Goal: Information Seeking & Learning: Learn about a topic

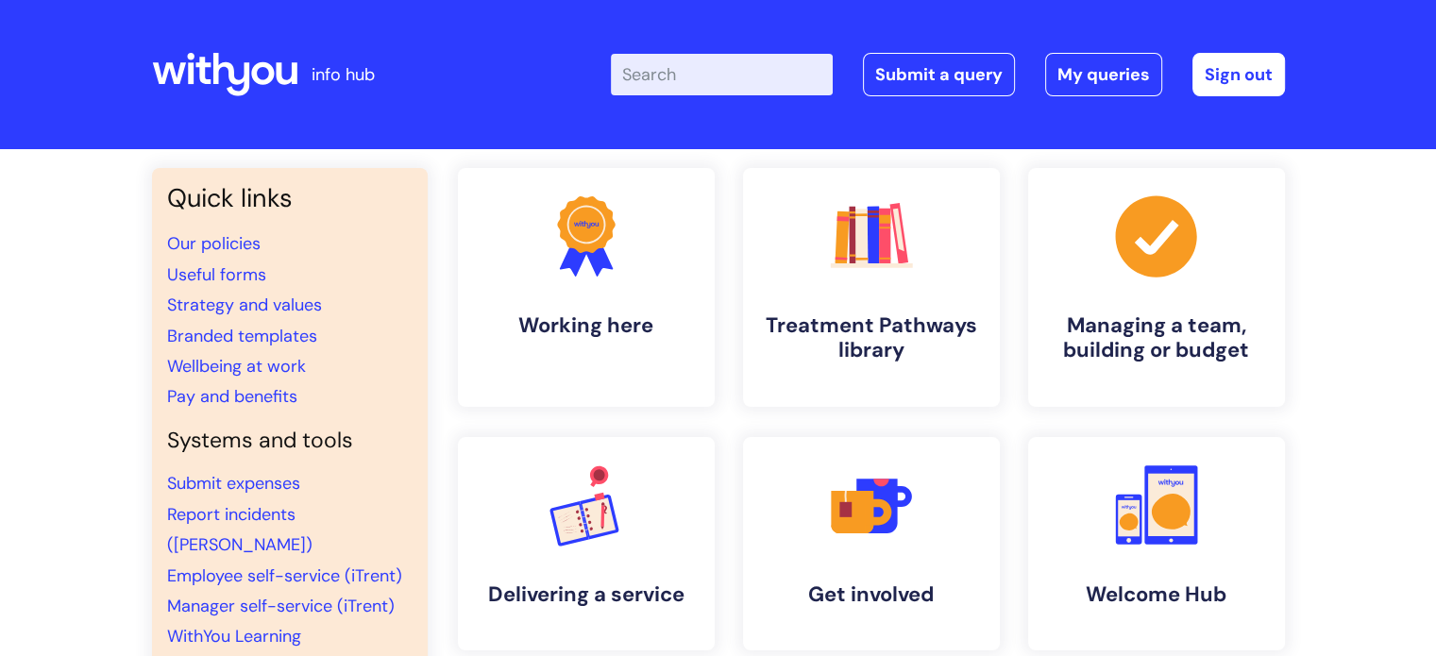
click at [689, 73] on input "Enter your search term here..." at bounding box center [722, 75] width 222 height 42
type input "audit"
click button "Search" at bounding box center [0, 0] width 0 height 0
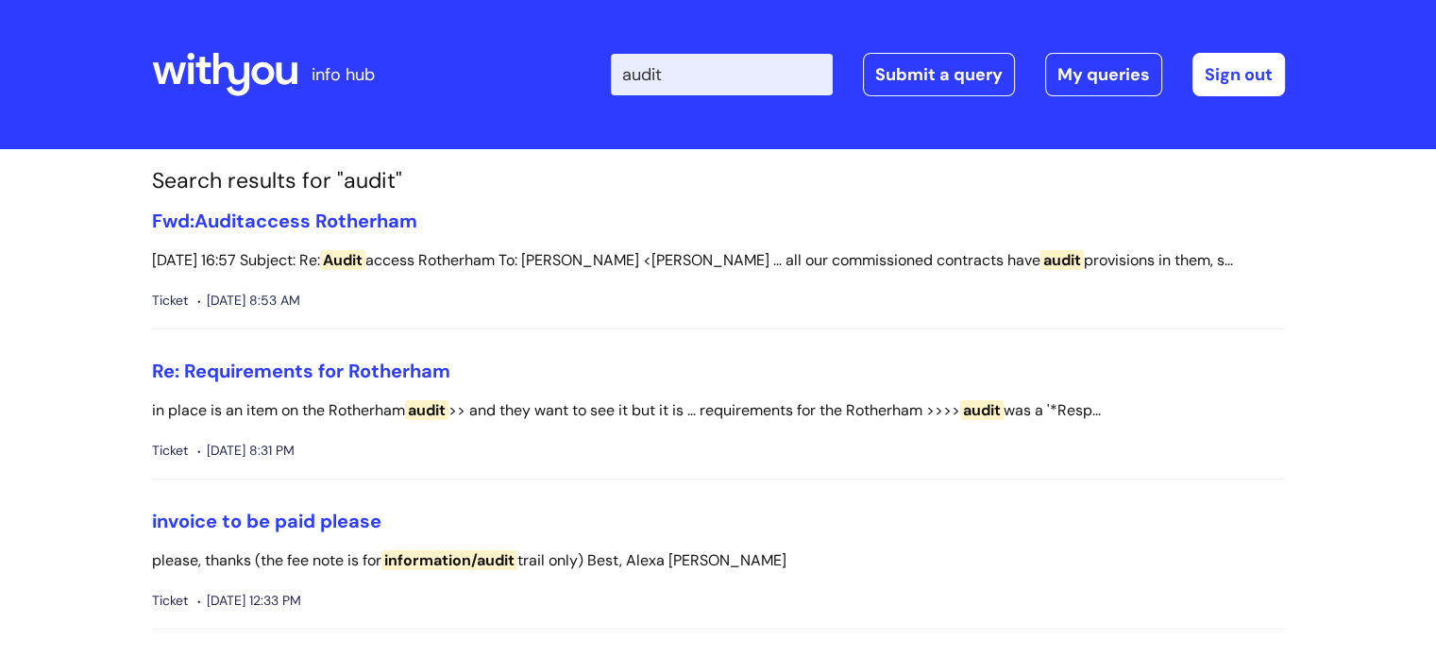
click at [689, 73] on input "audit" at bounding box center [722, 75] width 222 height 42
type input "health and safety"
click button "Search" at bounding box center [0, 0] width 0 height 0
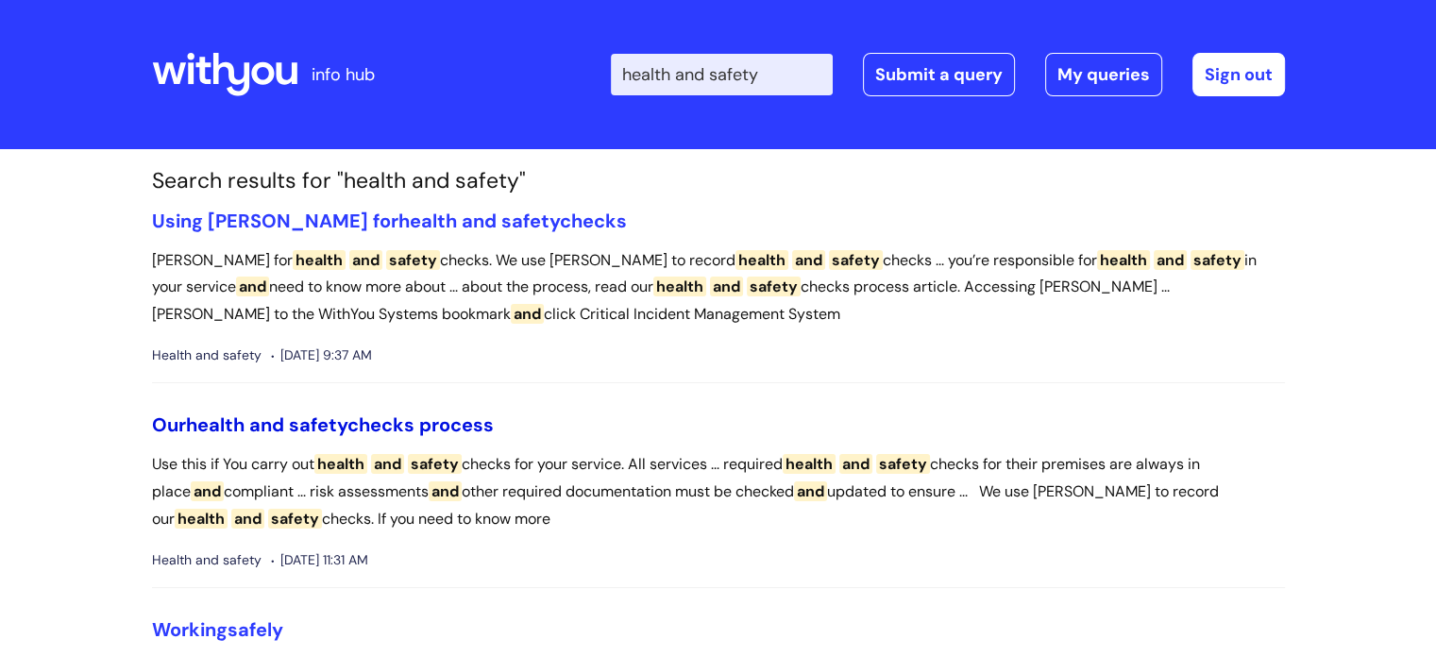
click at [344, 423] on span "safety" at bounding box center [318, 425] width 59 height 25
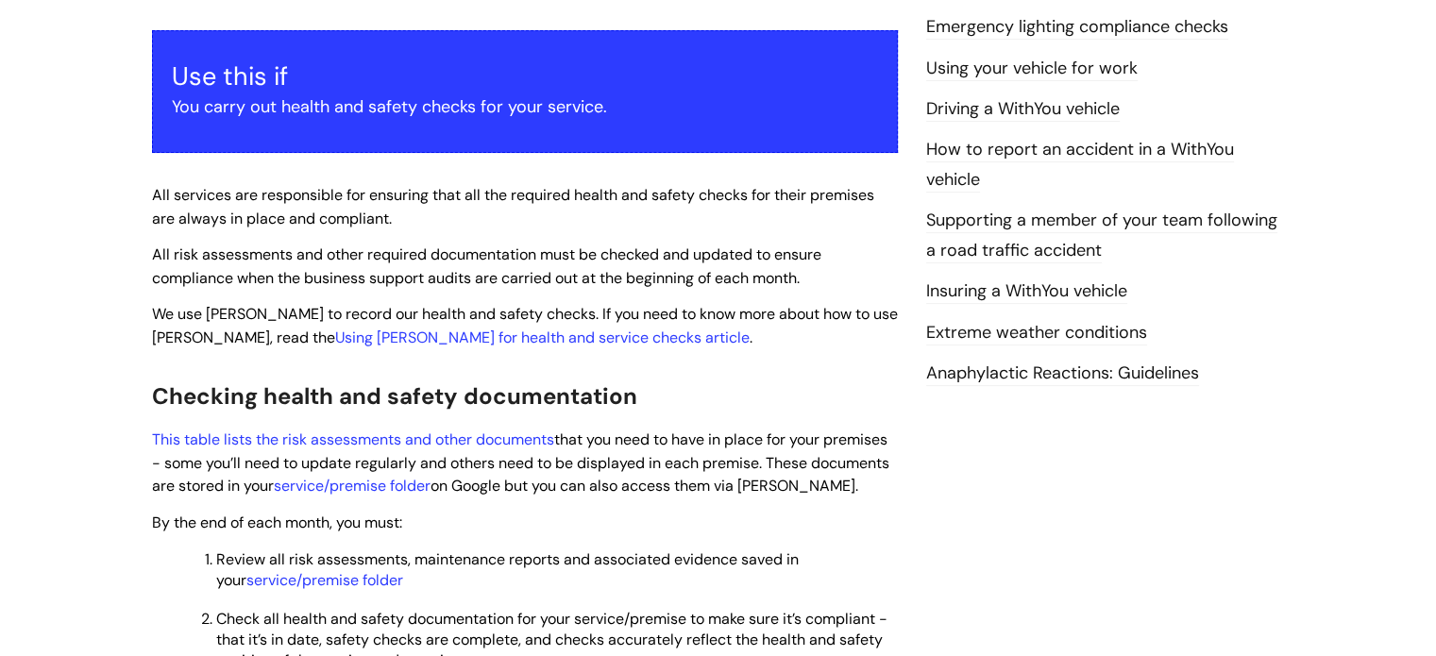
scroll to position [415, 0]
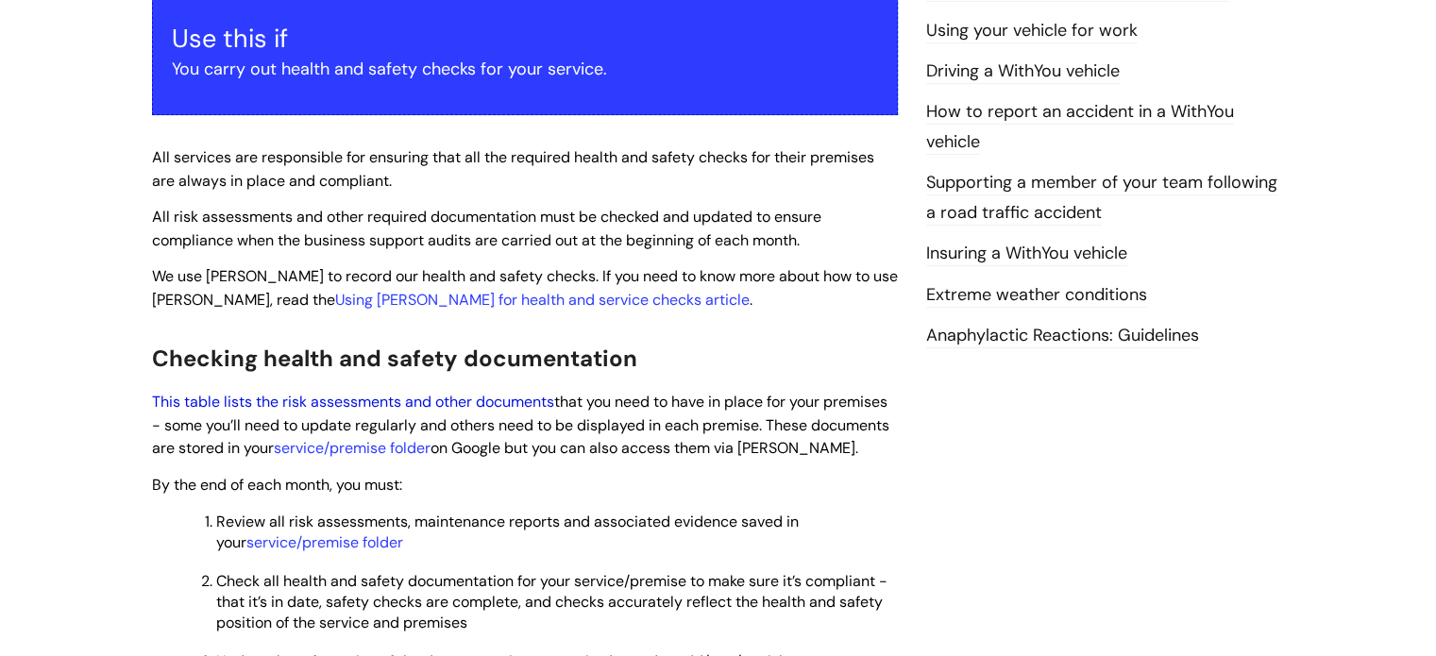
click at [434, 392] on link "This table lists the risk assessments and other documents" at bounding box center [353, 402] width 402 height 20
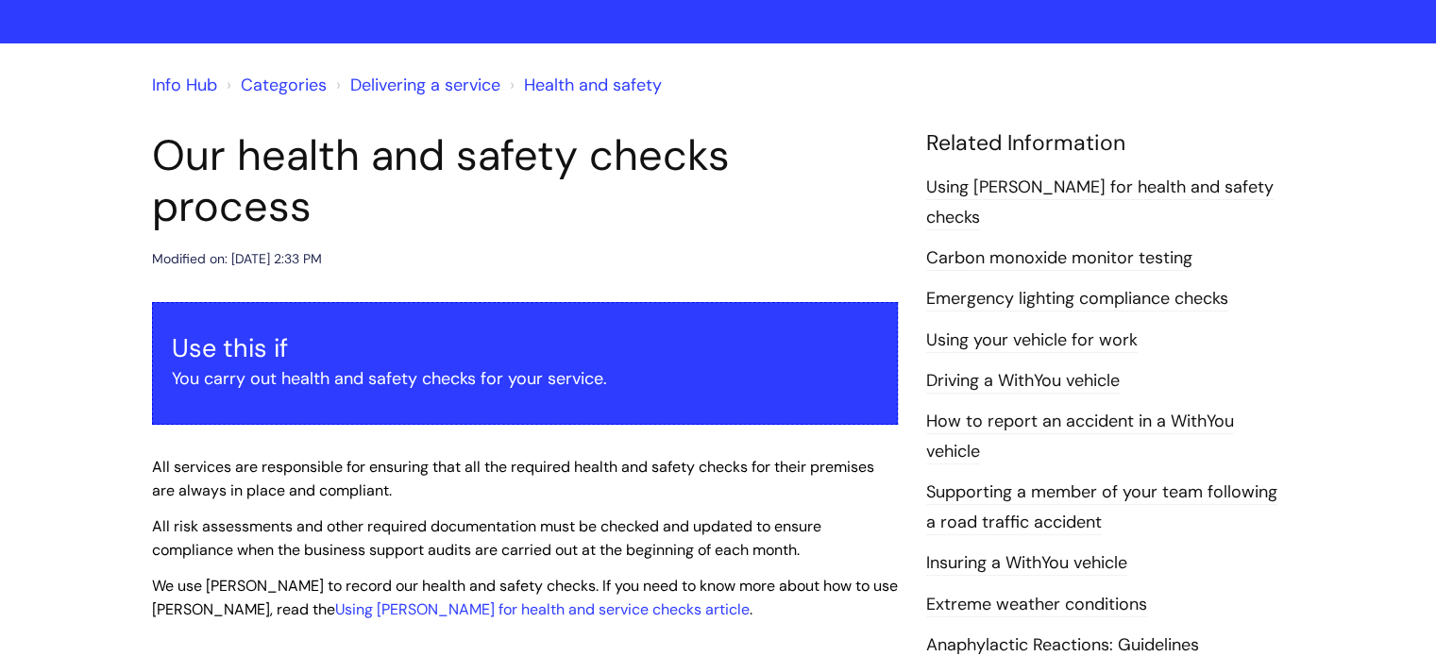
scroll to position [99, 0]
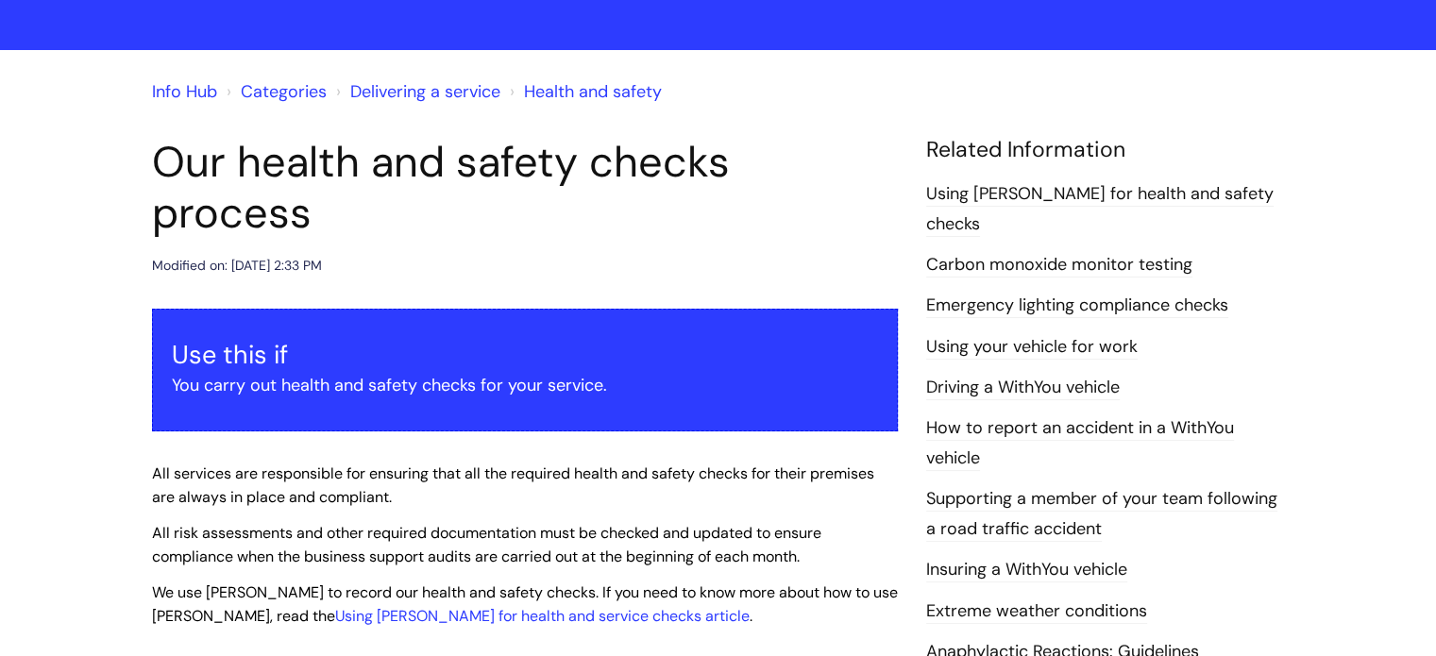
click at [1107, 294] on link "Emergency lighting compliance checks" at bounding box center [1077, 306] width 302 height 25
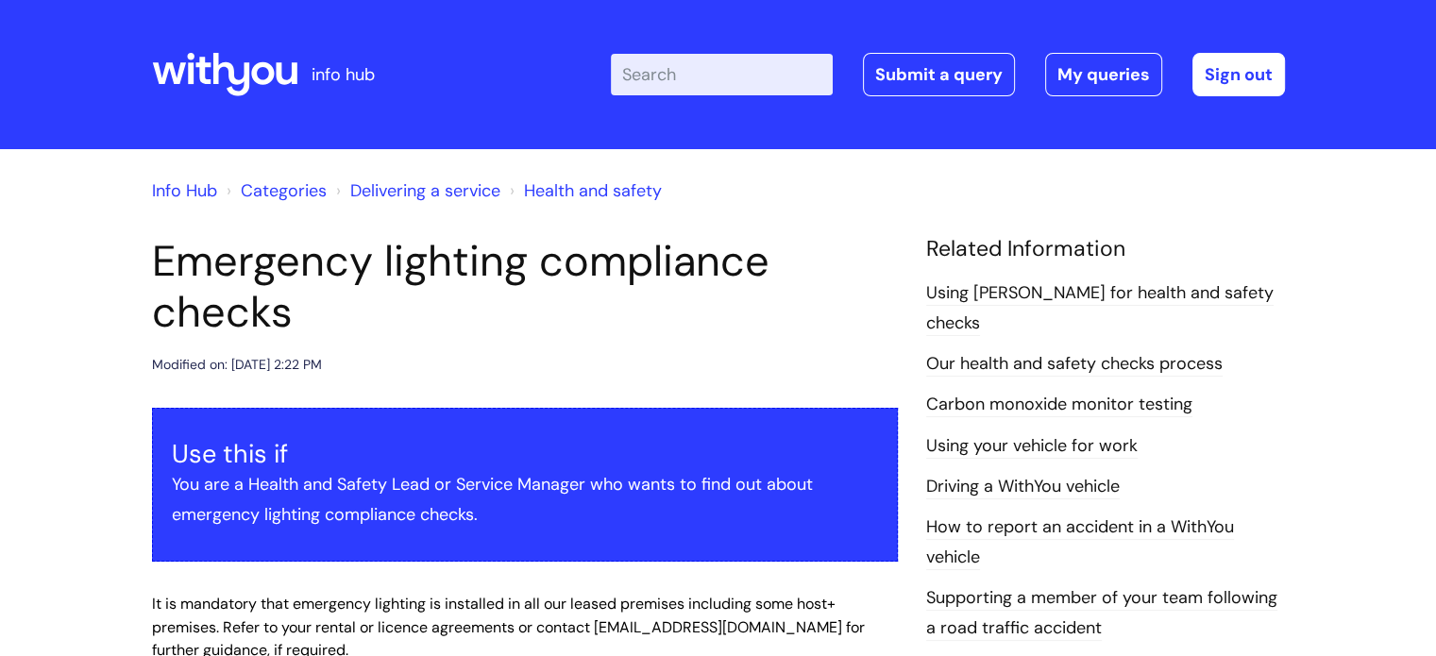
click at [1084, 393] on link "Carbon monoxide monitor testing" at bounding box center [1059, 405] width 266 height 25
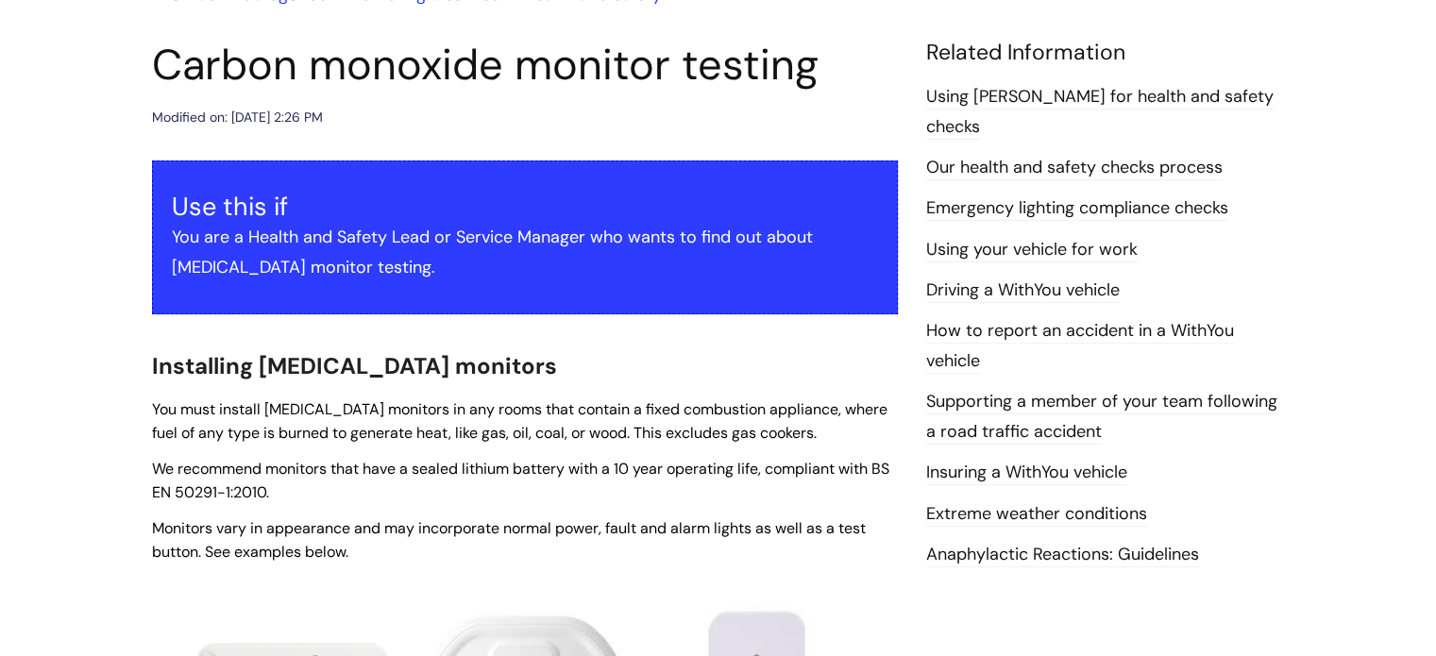
scroll to position [227, 0]
